Goal: Browse casually

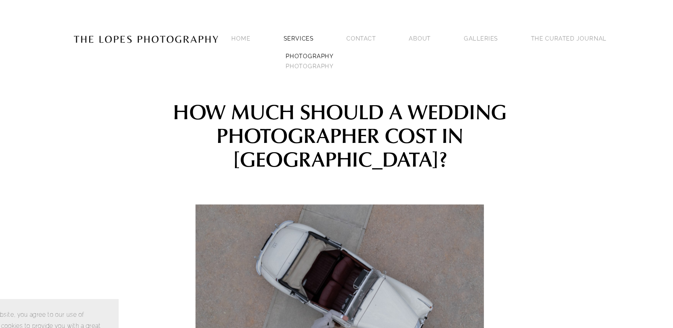
click at [315, 46] on link "PHOTOGRAPHY" at bounding box center [311, 46] width 43 height 8
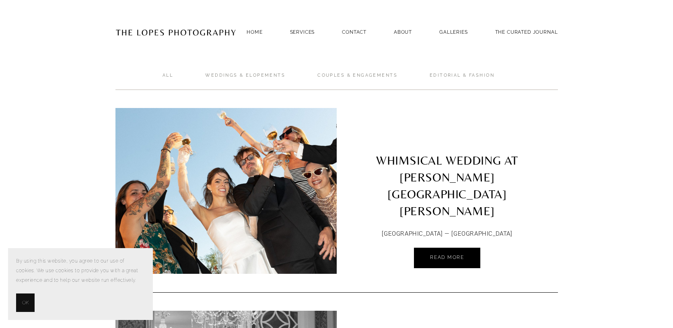
scroll to position [59, 0]
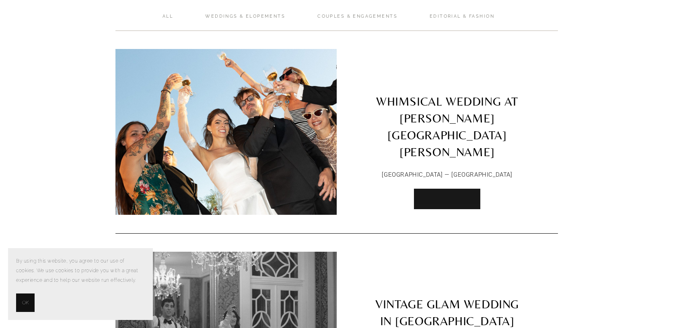
click at [439, 196] on span "Read More" at bounding box center [447, 199] width 34 height 6
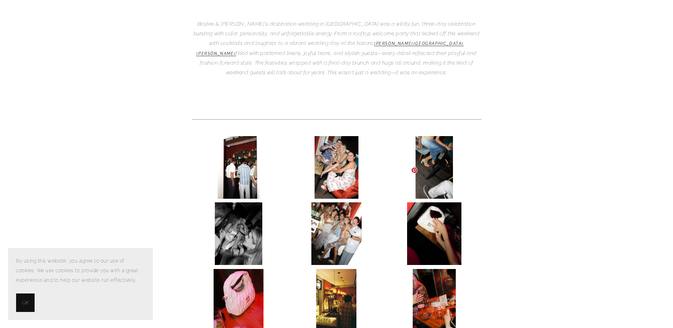
scroll to position [222, 0]
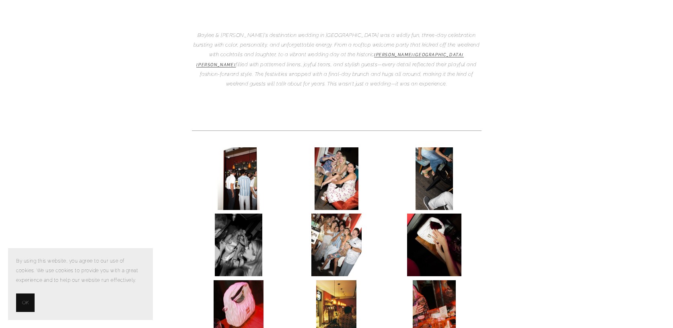
click at [239, 148] on img at bounding box center [239, 179] width 42 height 63
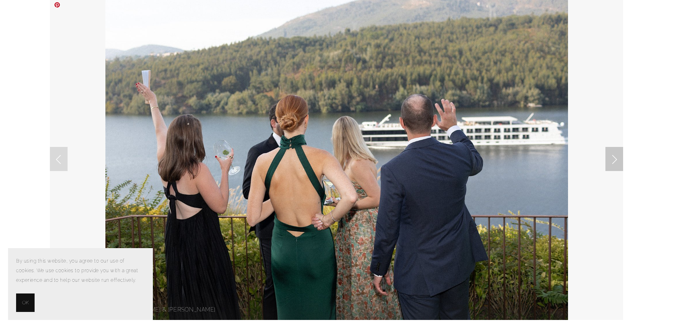
scroll to position [60, 0]
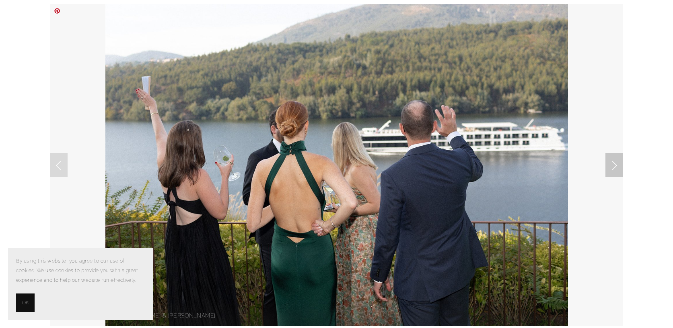
click at [616, 170] on link "Next Slide" at bounding box center [614, 165] width 18 height 24
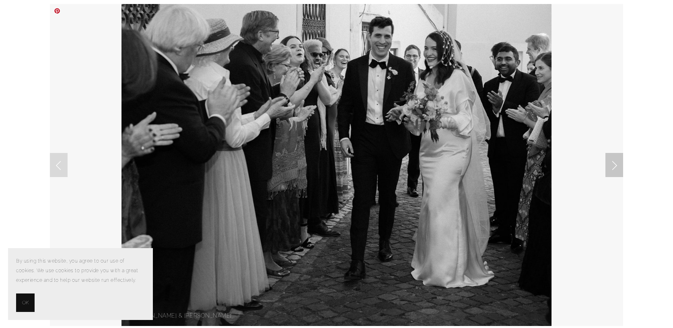
click at [616, 170] on link "Next Slide" at bounding box center [614, 165] width 18 height 24
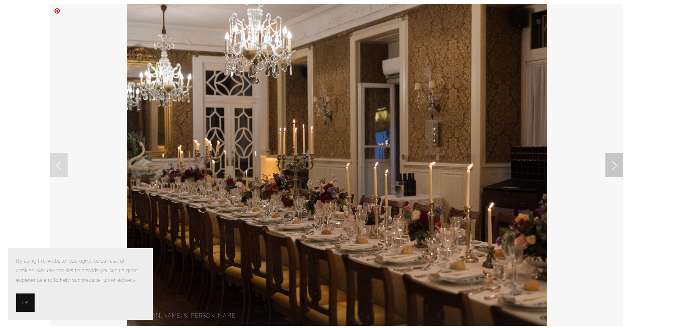
click at [616, 170] on link "Next Slide" at bounding box center [614, 165] width 18 height 24
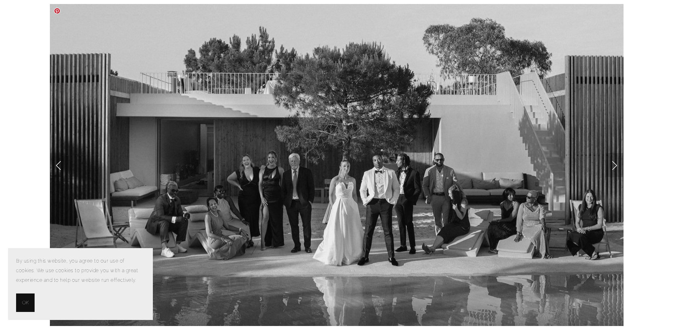
click at [616, 170] on link "Next Slide" at bounding box center [614, 165] width 18 height 24
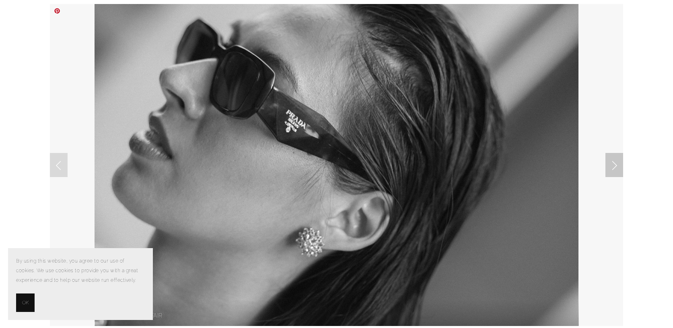
click at [616, 170] on link "Next Slide" at bounding box center [614, 165] width 18 height 24
click at [611, 169] on link "Next Slide" at bounding box center [614, 165] width 18 height 24
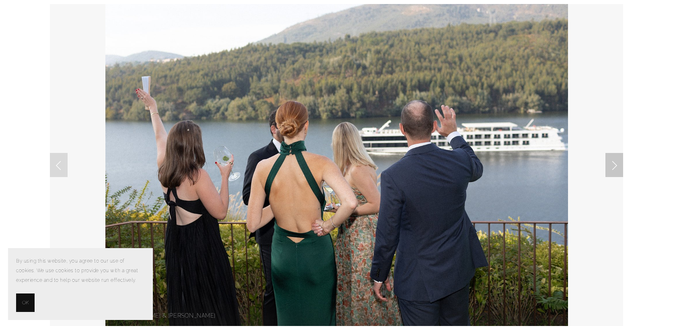
click at [618, 160] on link "Next Slide" at bounding box center [614, 165] width 18 height 24
